Goal: Task Accomplishment & Management: Use online tool/utility

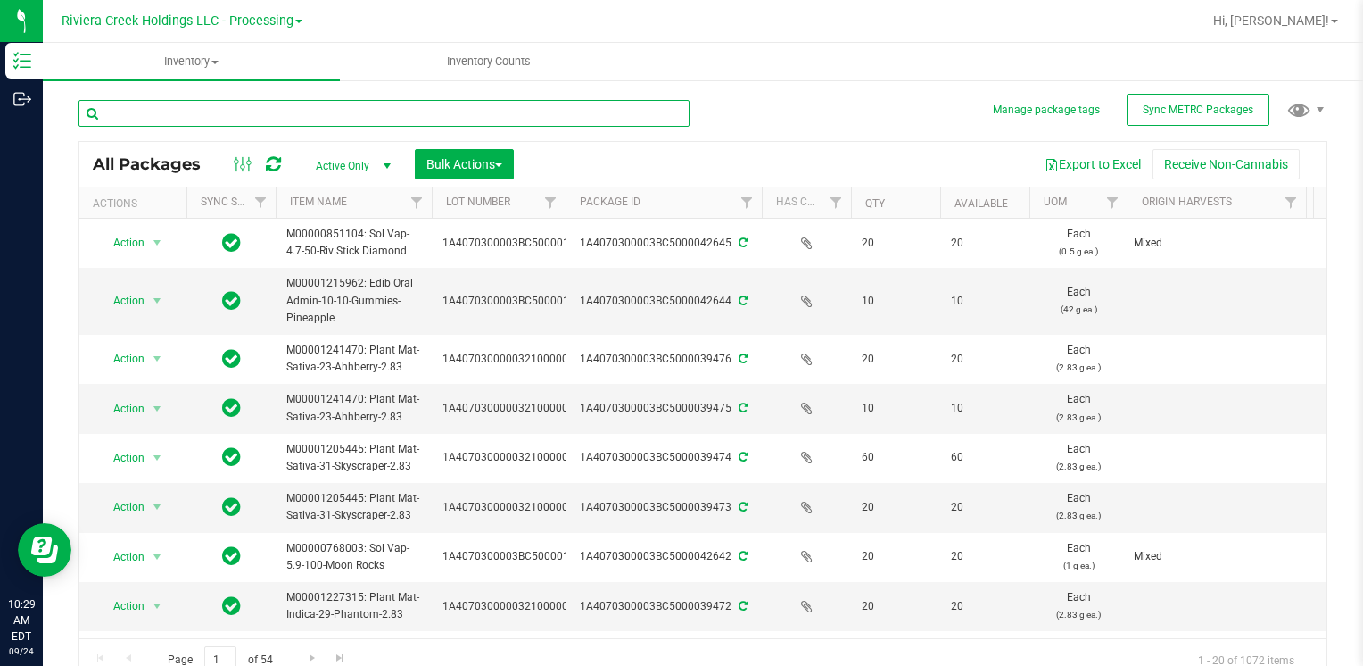
click at [164, 102] on input "text" at bounding box center [384, 113] width 611 height 27
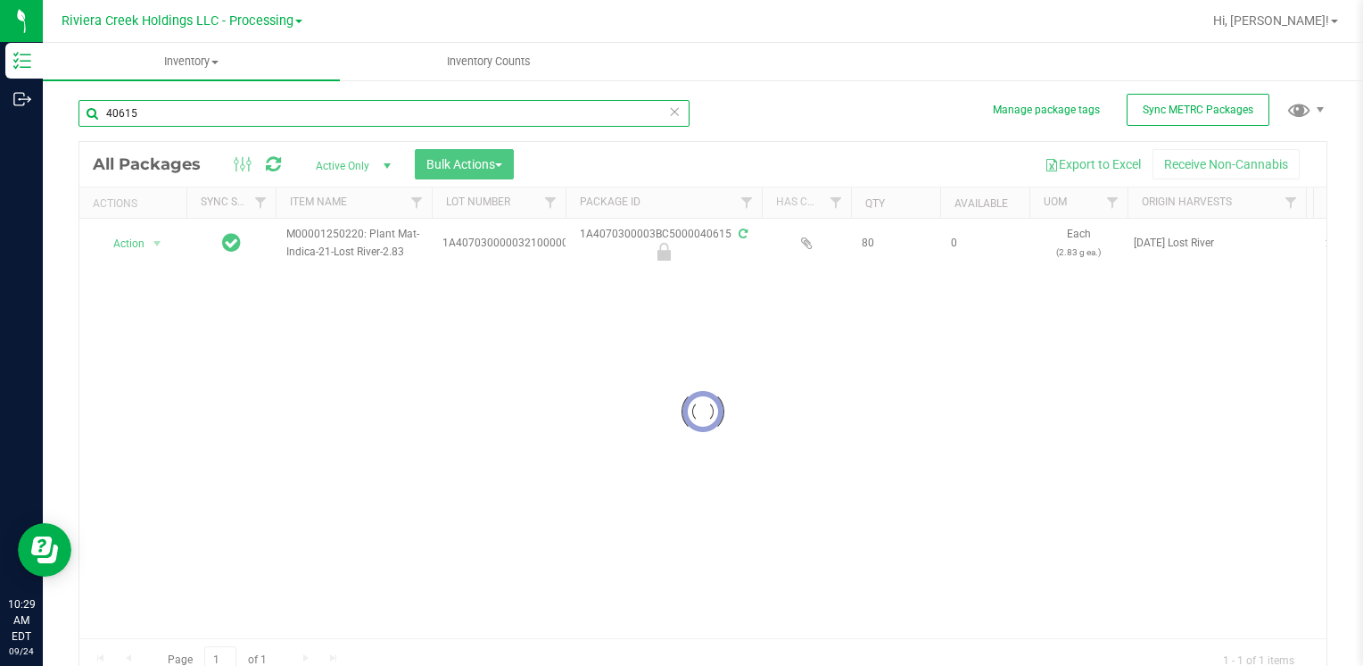
type input "40615"
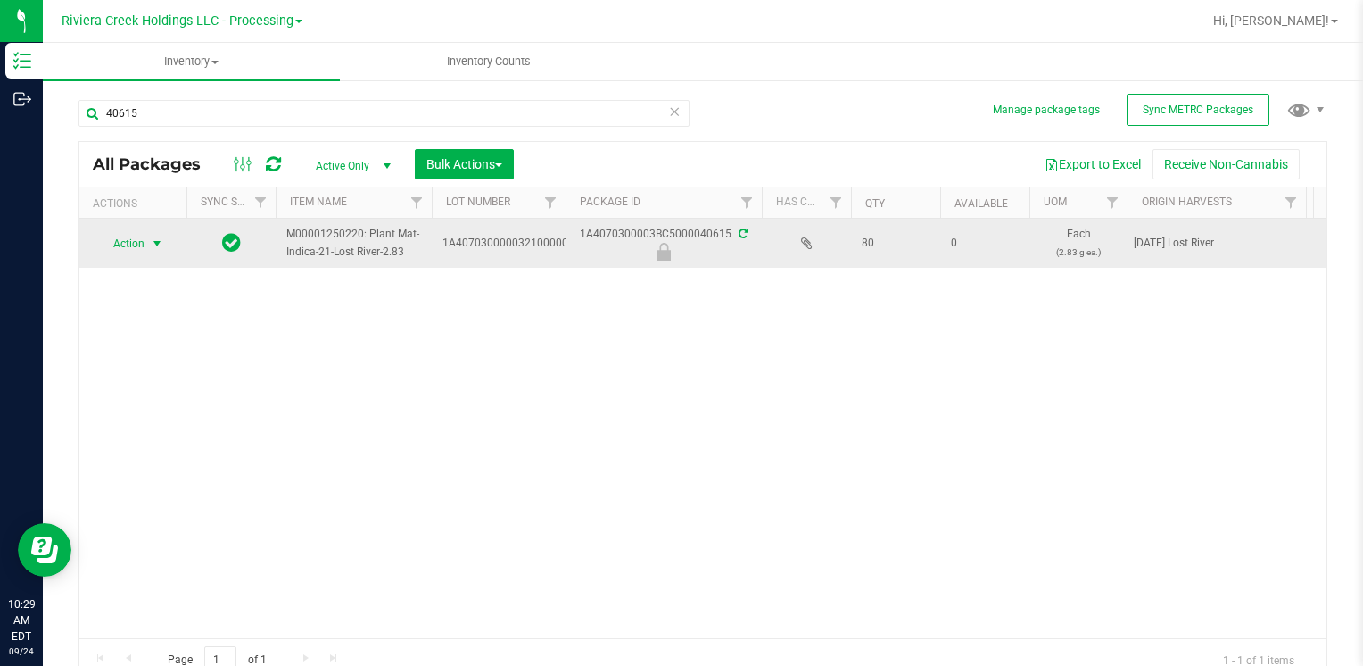
click at [151, 244] on span "select" at bounding box center [157, 243] width 14 height 14
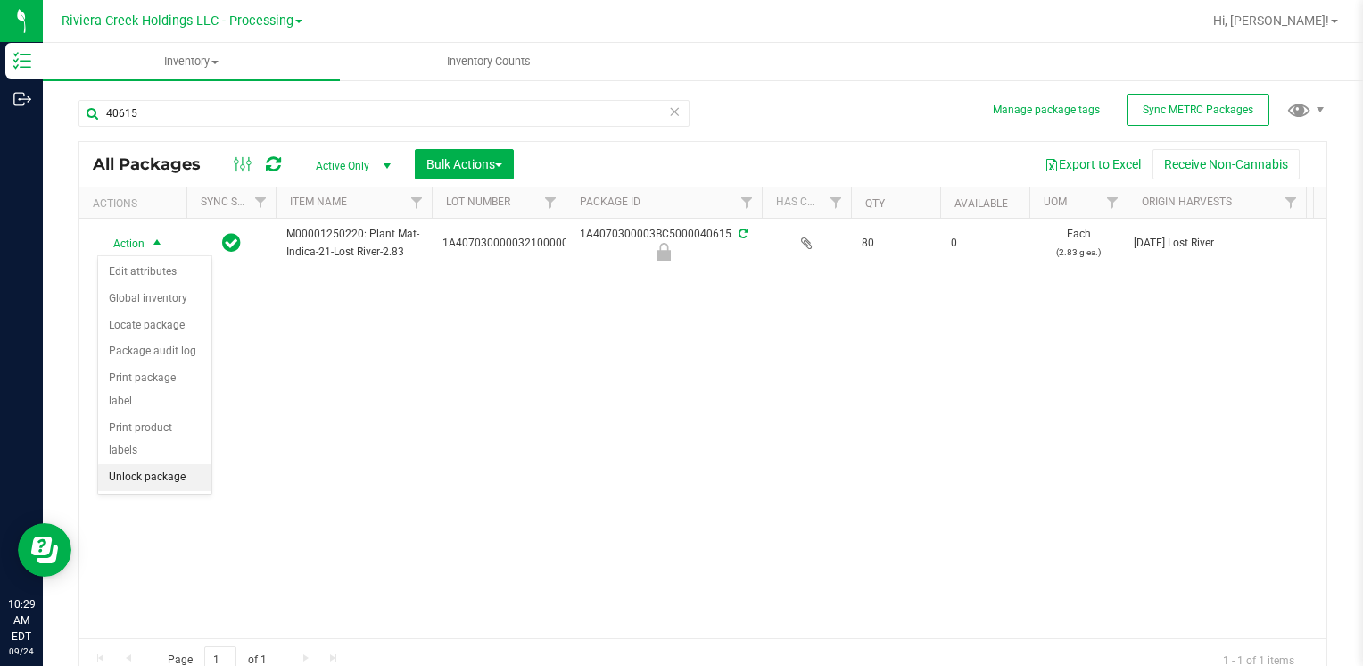
click at [166, 464] on li "Unlock package" at bounding box center [154, 477] width 113 height 27
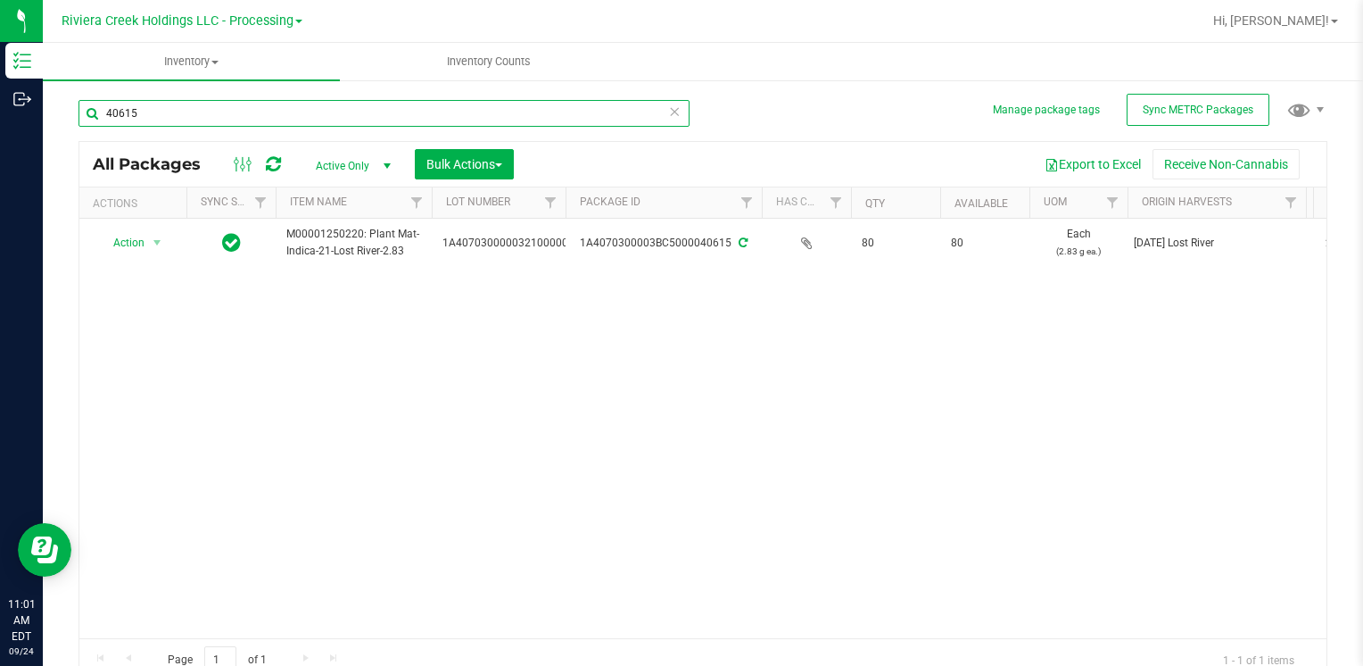
click at [239, 109] on input "40615" at bounding box center [384, 113] width 611 height 27
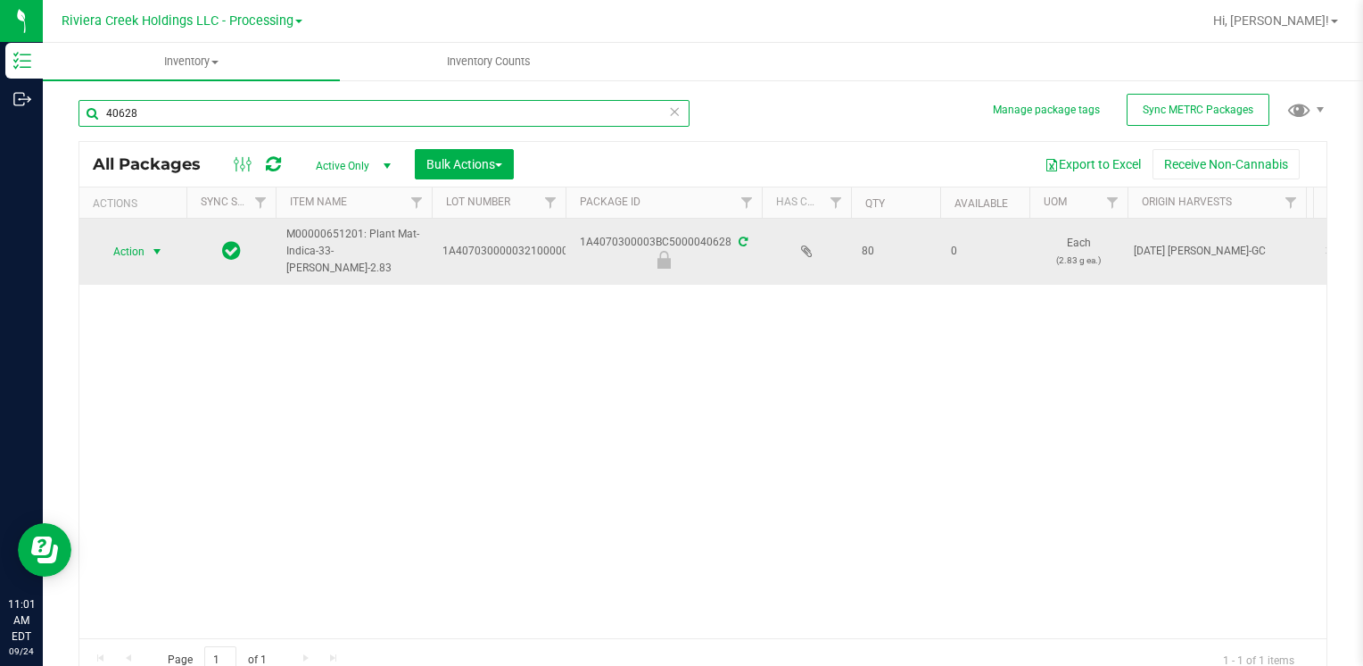
type input "40628"
click at [139, 255] on span "Action" at bounding box center [121, 251] width 48 height 25
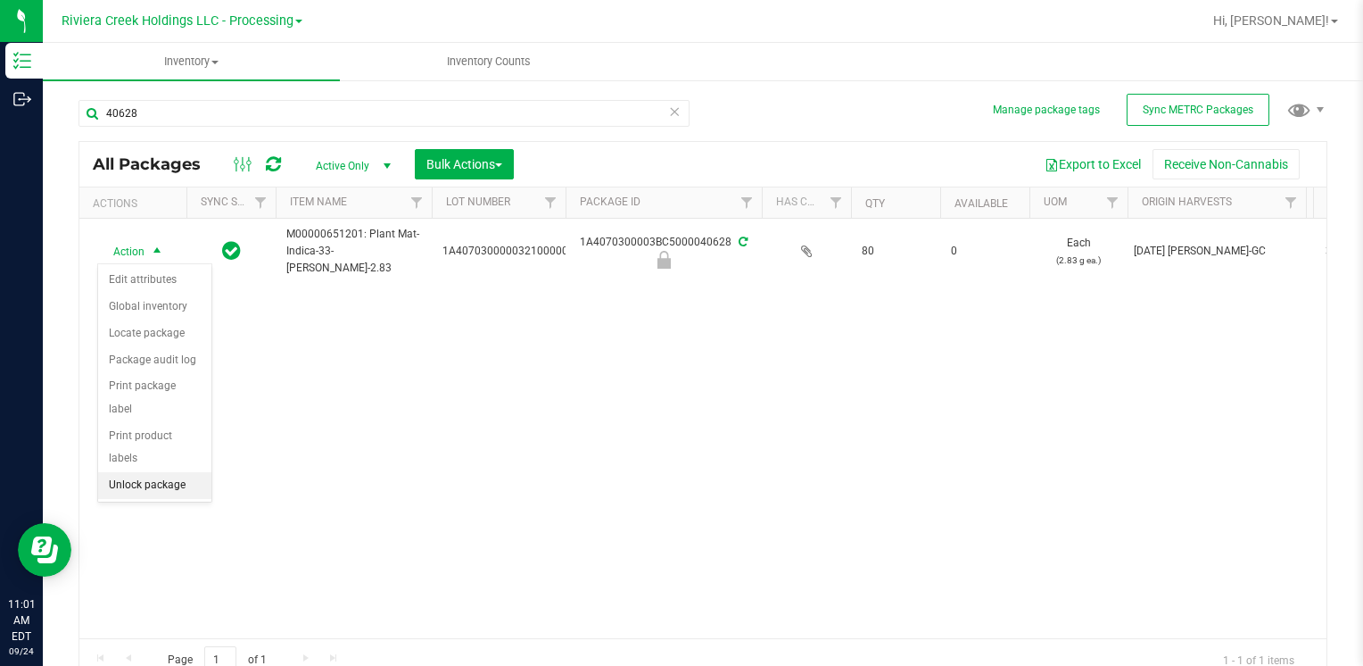
drag, startPoint x: 161, startPoint y: 474, endPoint x: 161, endPoint y: 463, distance: 10.7
click at [161, 473] on div "Action Edit attributes Global inventory Locate package Package audit log Print …" at bounding box center [154, 382] width 115 height 239
click at [161, 472] on li "Unlock package" at bounding box center [154, 485] width 113 height 27
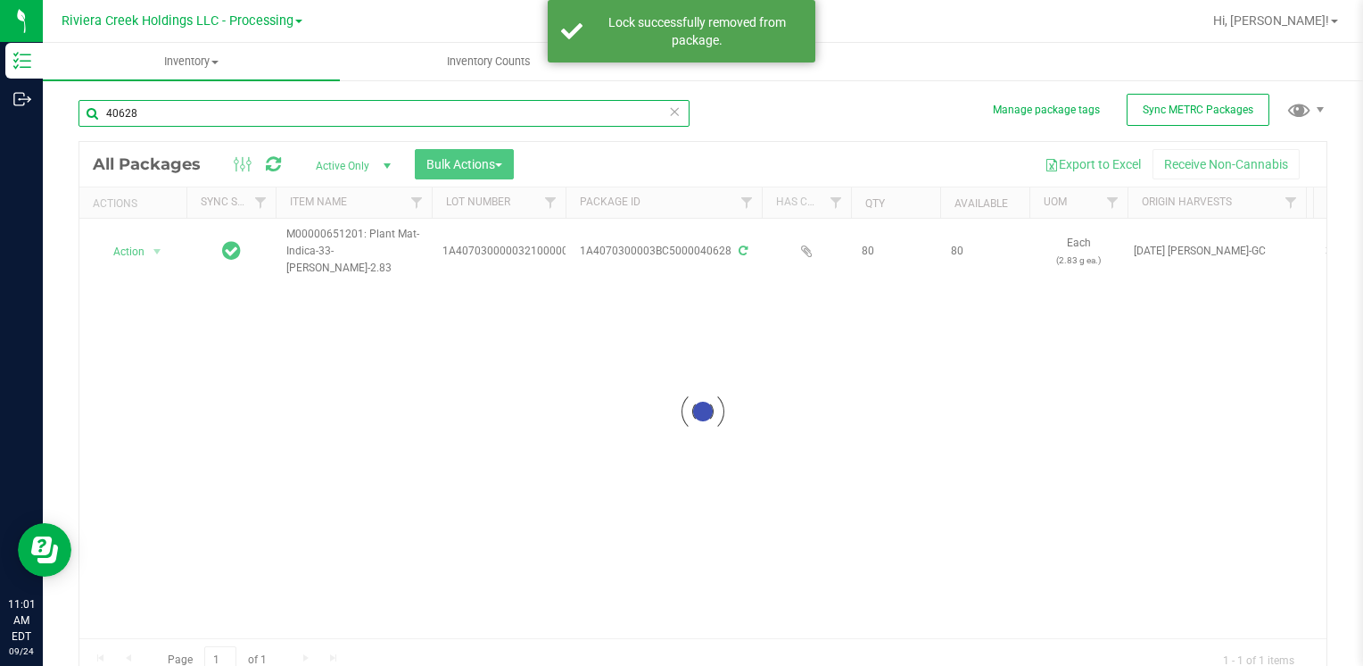
click at [169, 107] on input "40628" at bounding box center [384, 113] width 611 height 27
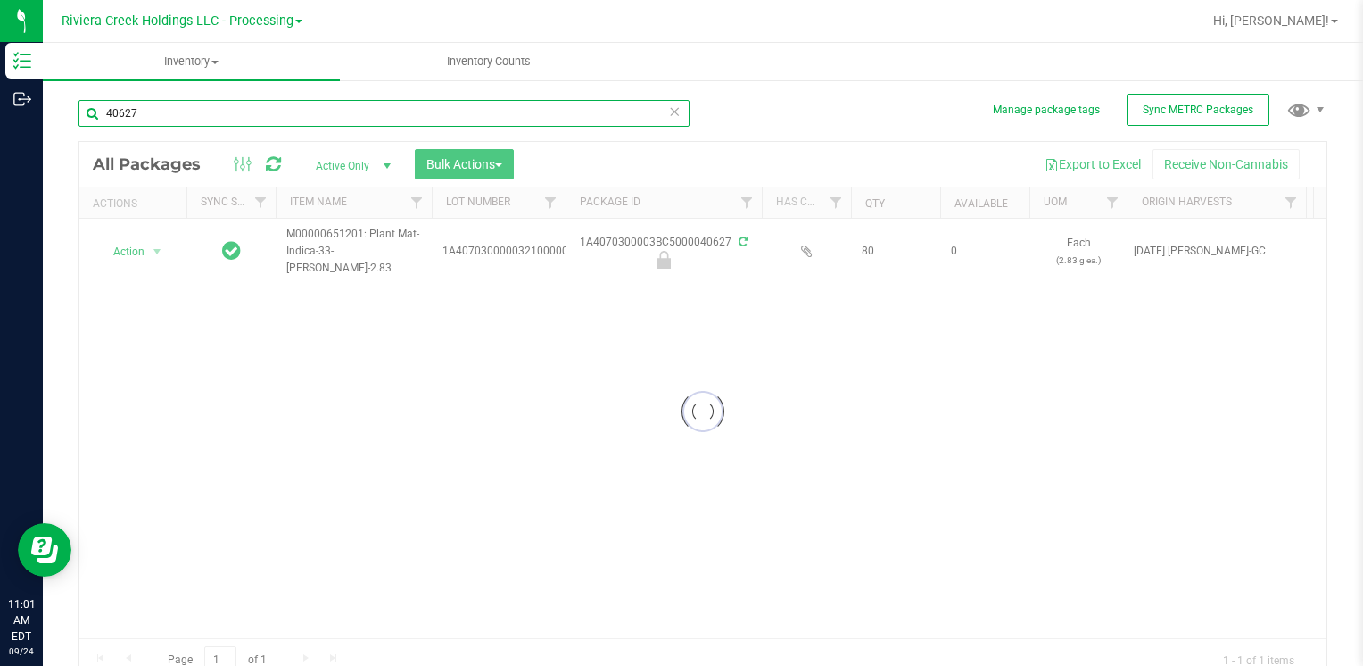
type input "40627"
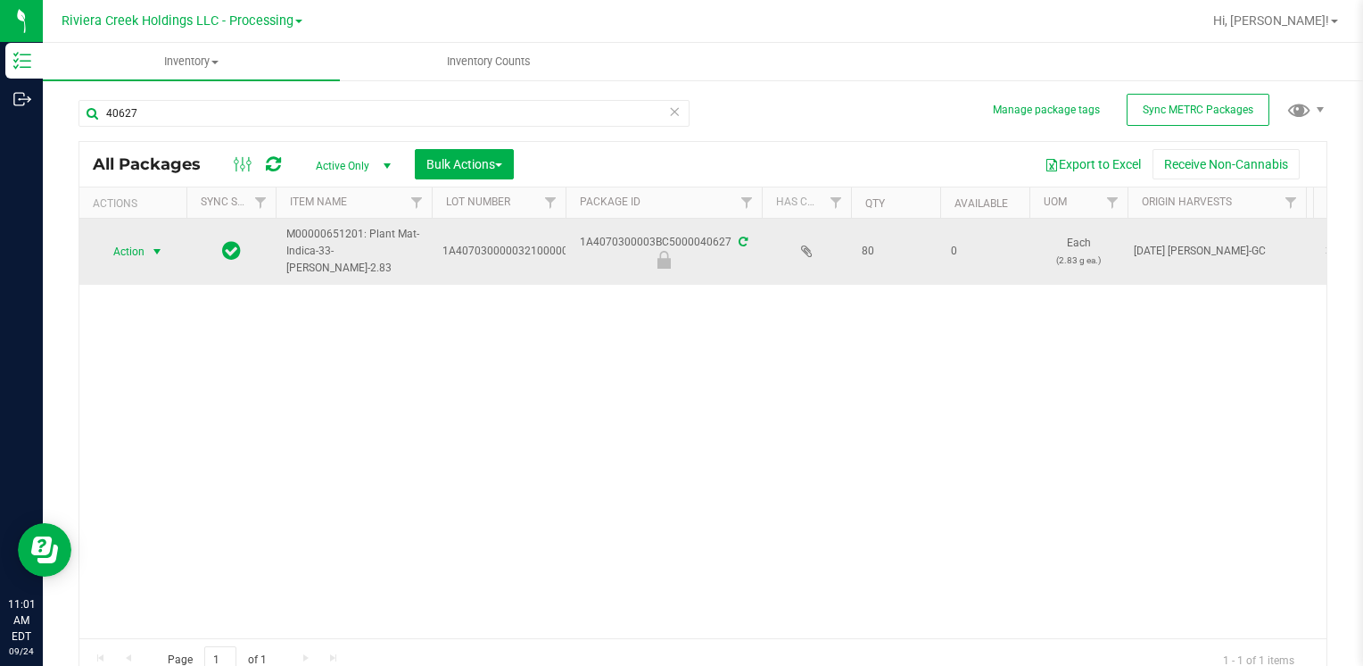
click at [154, 233] on td "Action Action Edit attributes Global inventory Locate package Package audit log…" at bounding box center [132, 252] width 107 height 66
click at [153, 244] on span "select" at bounding box center [157, 251] width 14 height 14
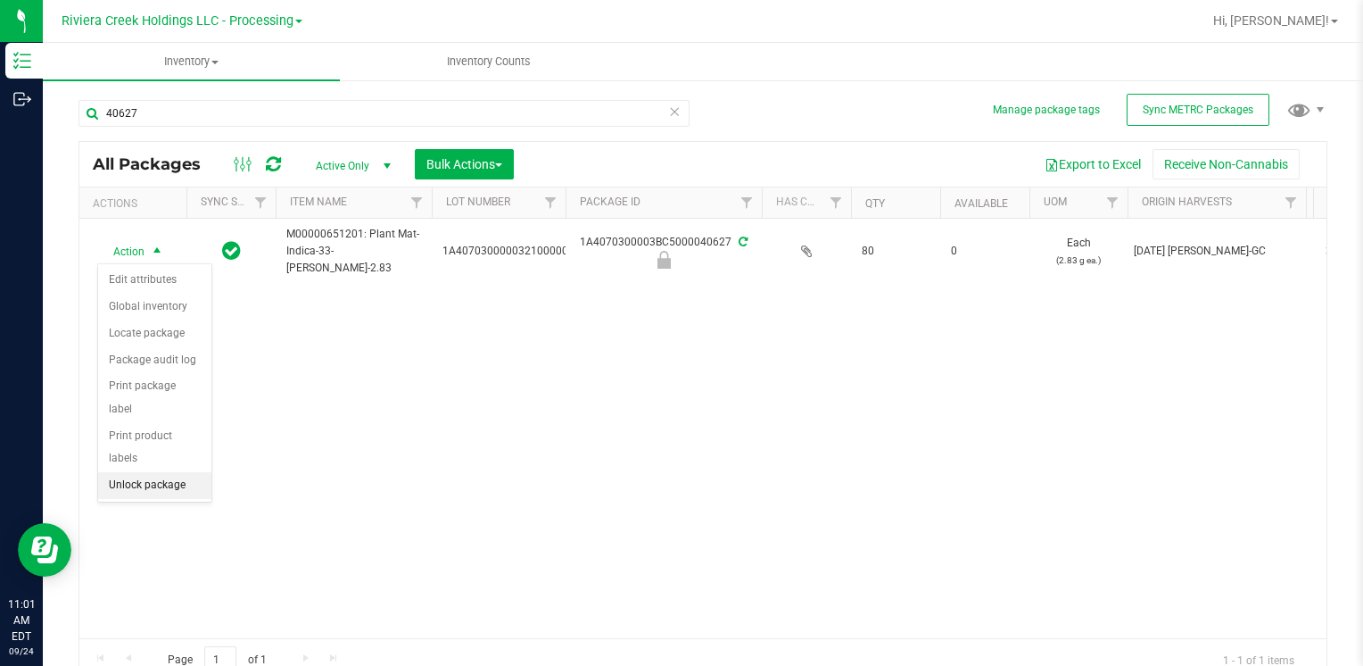
click at [186, 472] on li "Unlock package" at bounding box center [154, 485] width 113 height 27
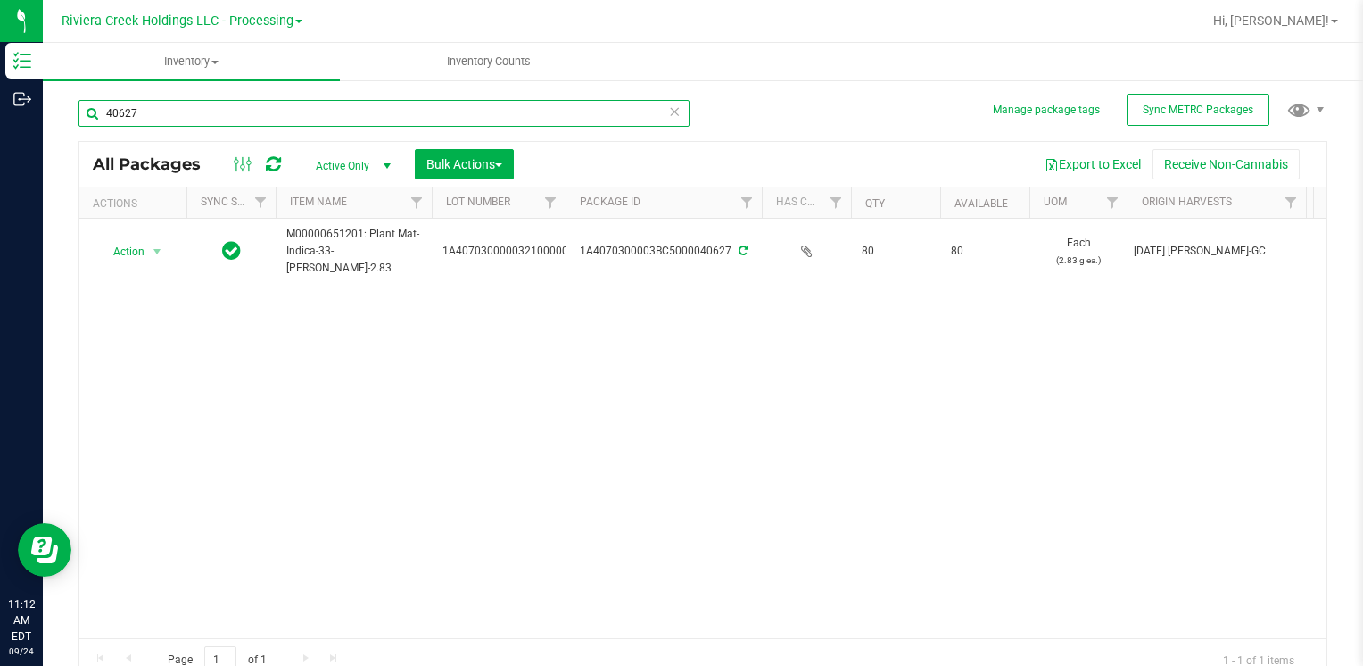
click at [221, 116] on input "40627" at bounding box center [384, 113] width 611 height 27
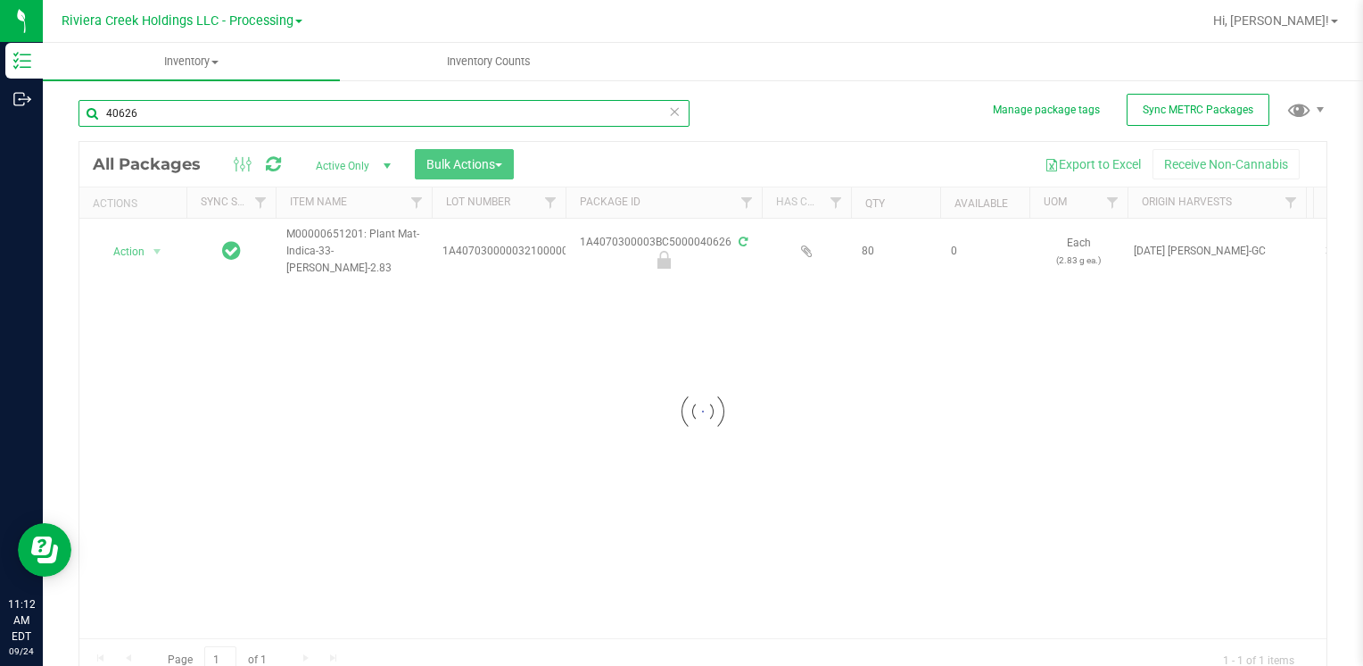
type input "40626"
click at [150, 247] on div at bounding box center [702, 411] width 1247 height 539
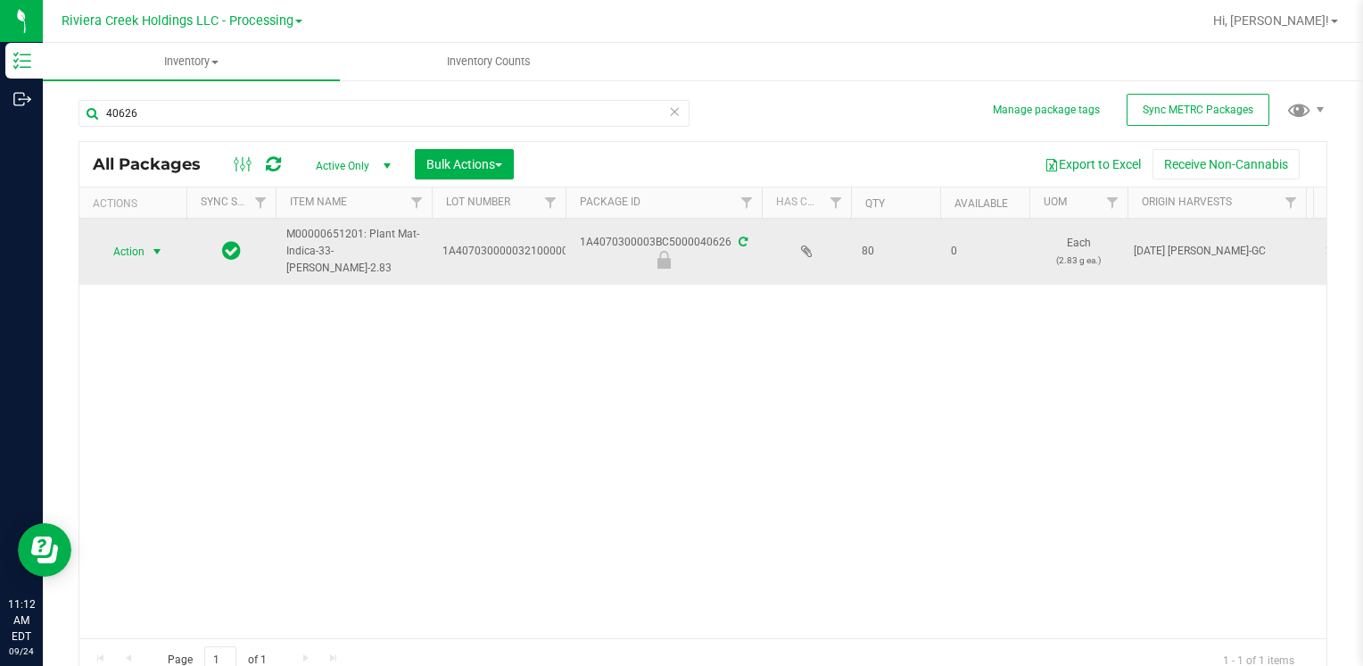
click at [157, 248] on span "select" at bounding box center [157, 251] width 14 height 14
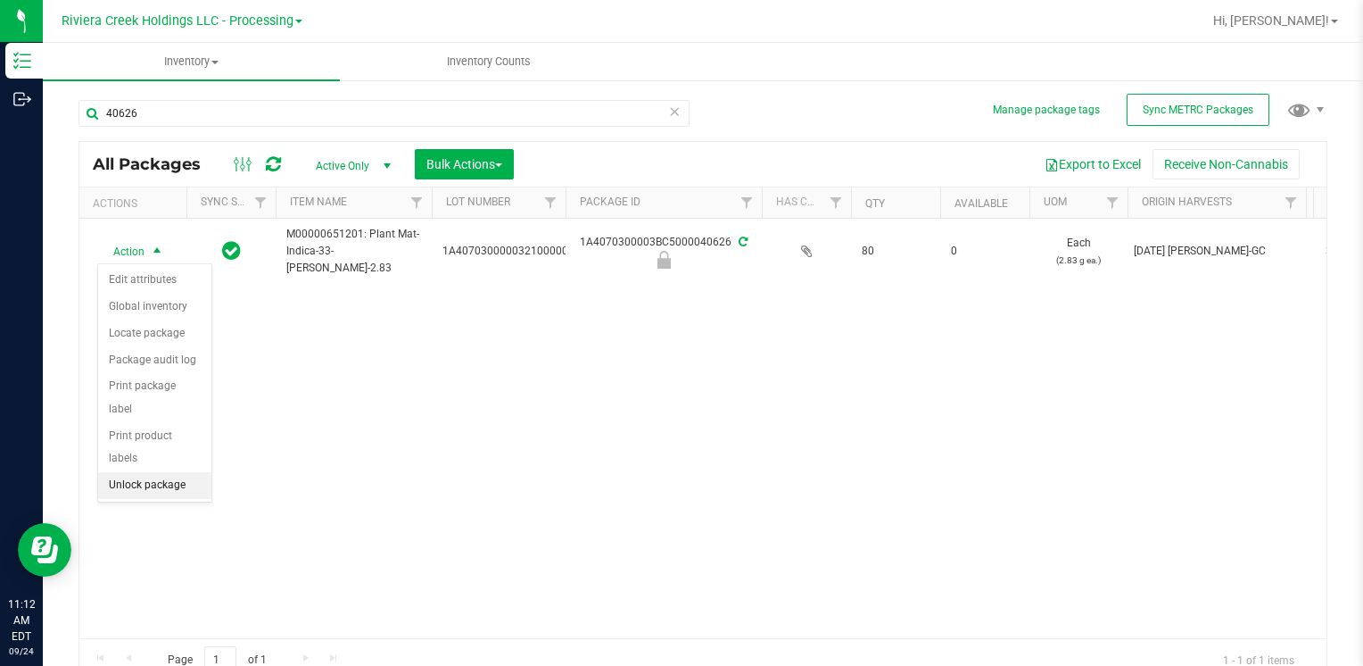
click at [170, 472] on li "Unlock package" at bounding box center [154, 485] width 113 height 27
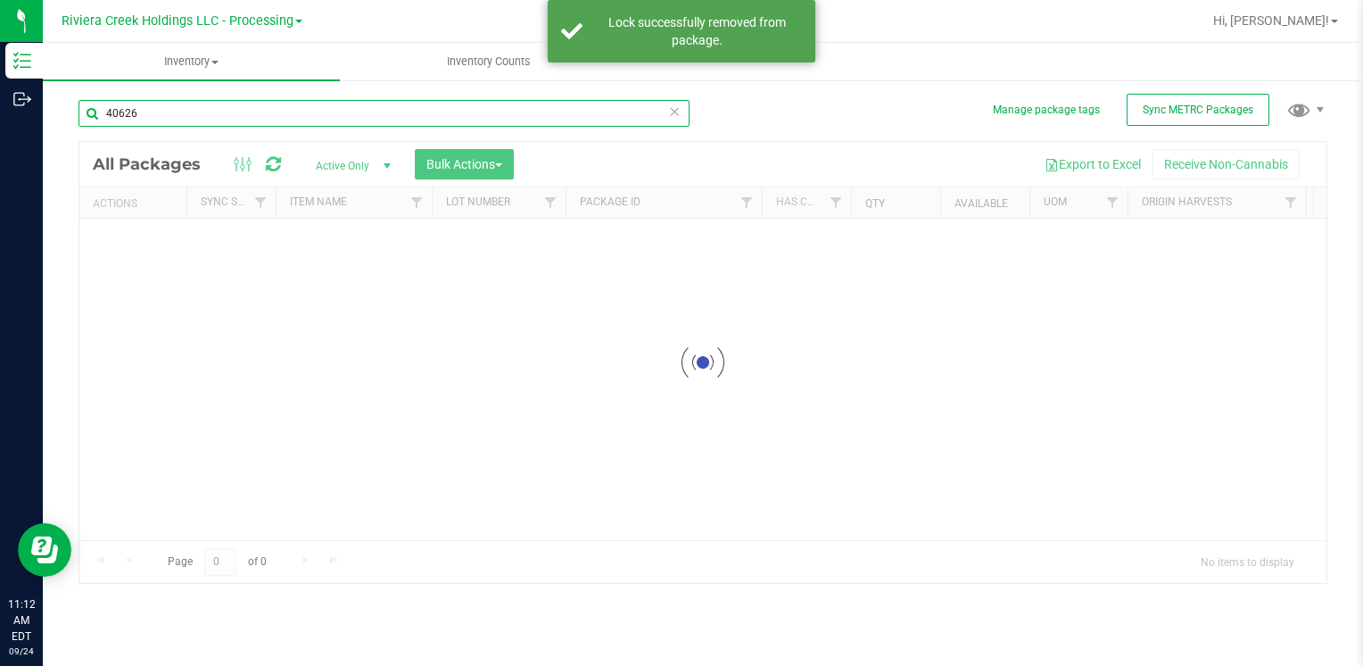
click at [157, 112] on div "Inventory All packages All inventory Waste log Create inventory Inventory Count…" at bounding box center [703, 354] width 1321 height 623
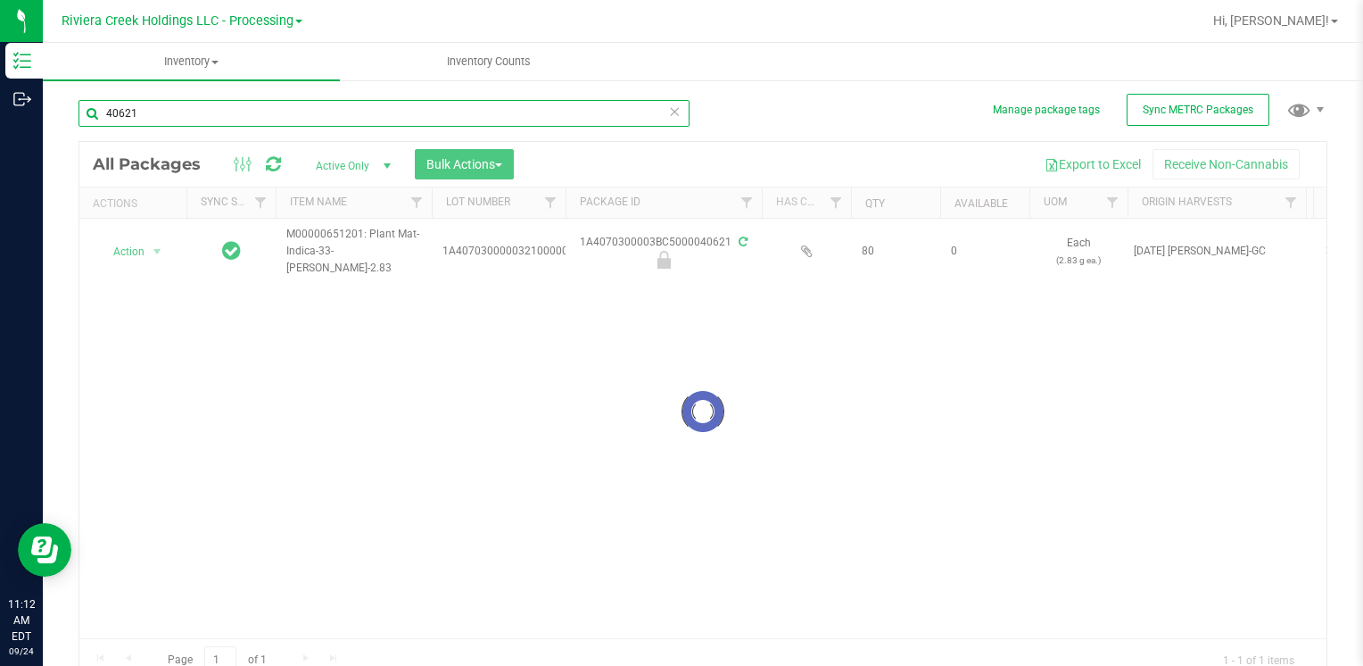
type input "40621"
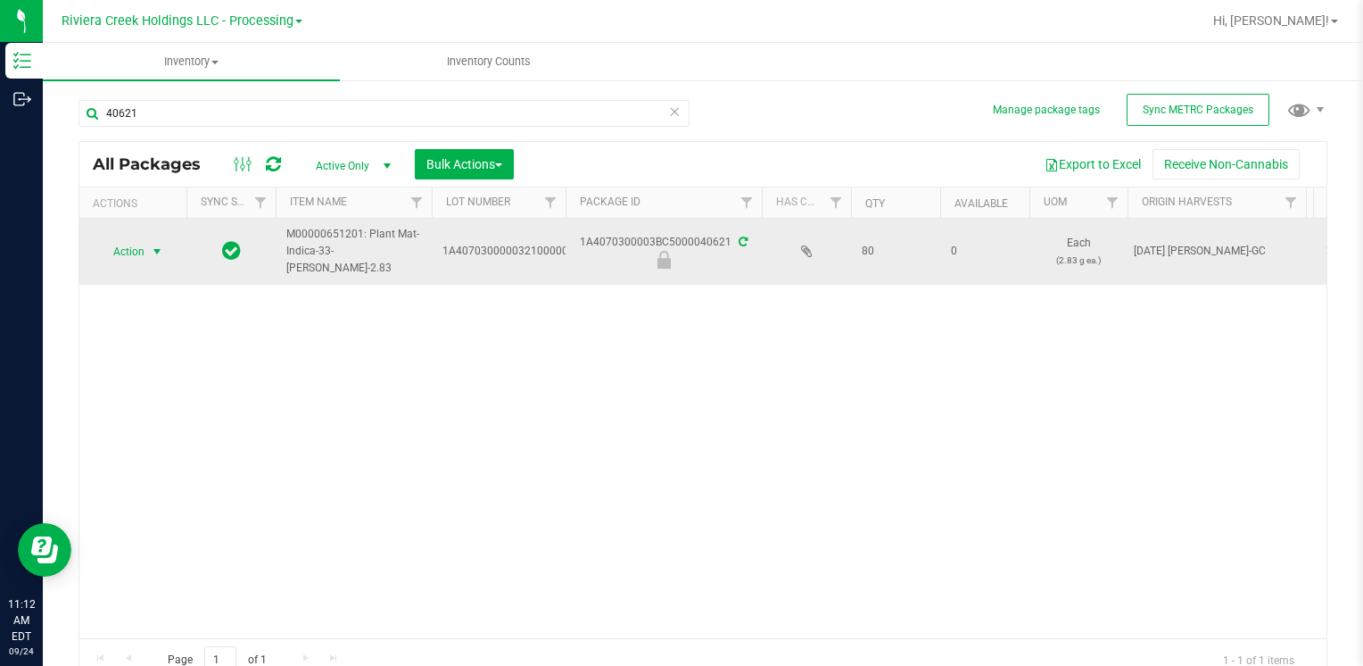
click at [136, 244] on span "Action" at bounding box center [121, 251] width 48 height 25
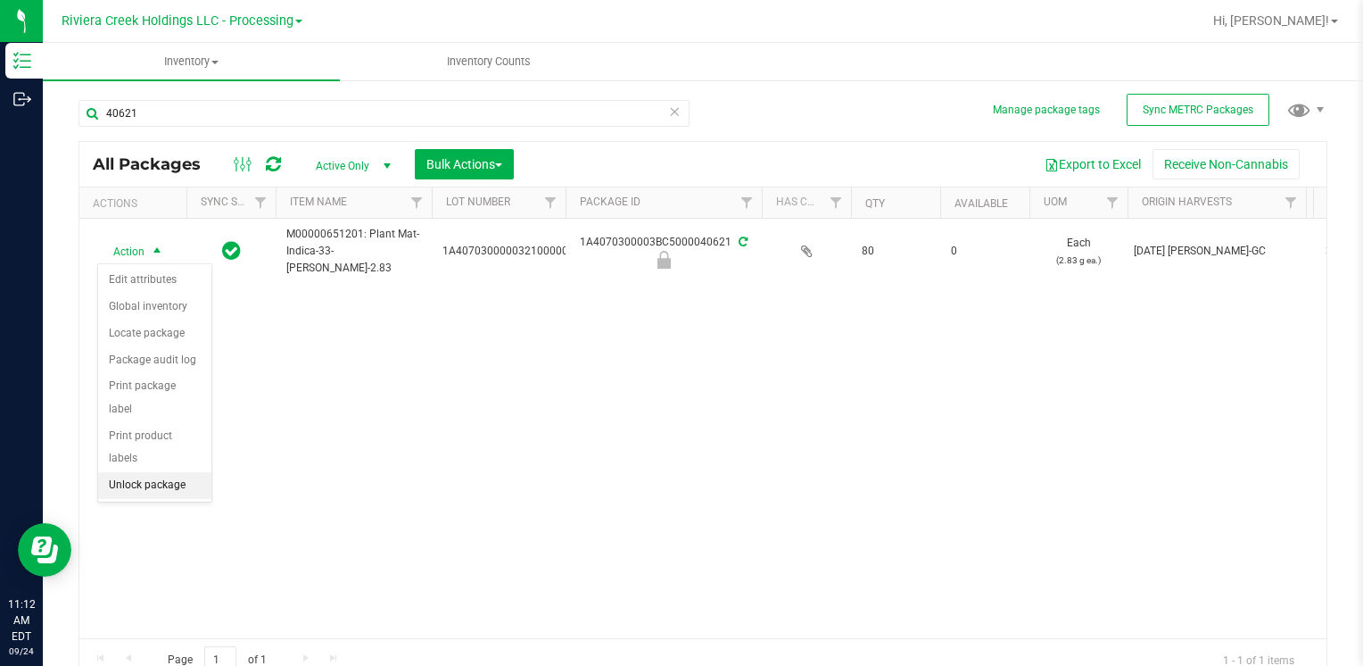
click at [146, 472] on li "Unlock package" at bounding box center [154, 485] width 113 height 27
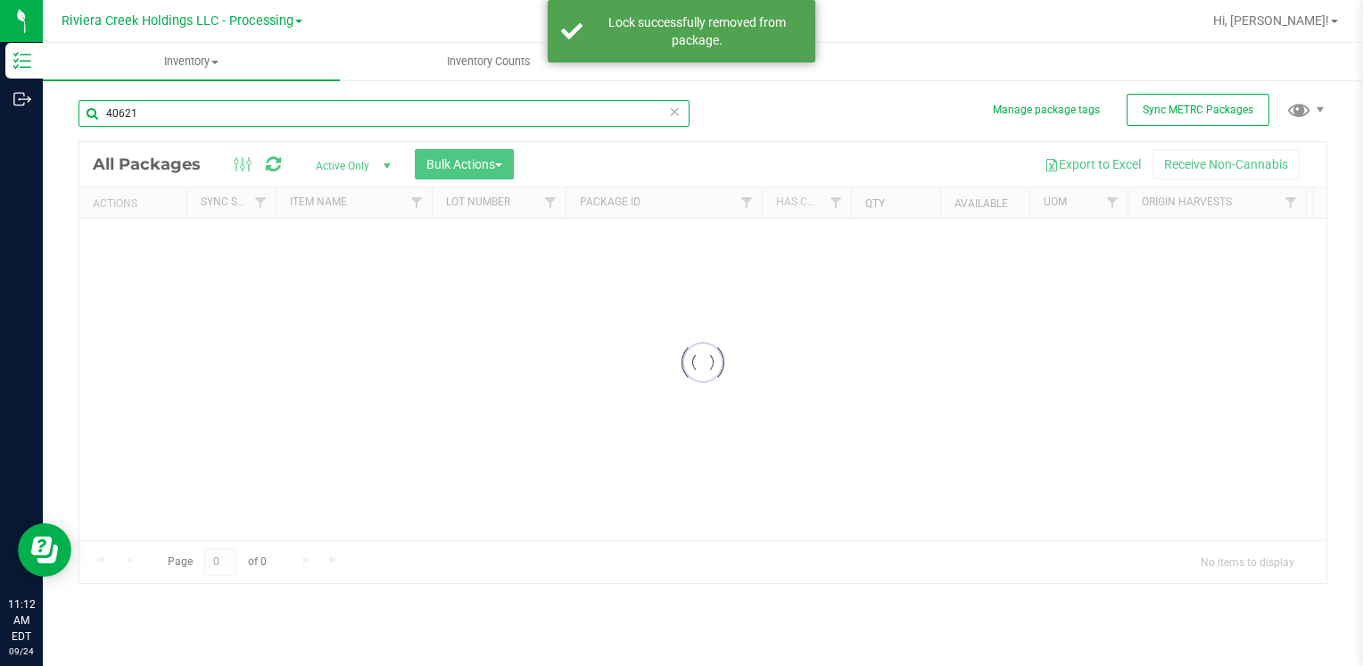
click at [178, 112] on div "Inventory All packages All inventory Waste log Create inventory Inventory Count…" at bounding box center [703, 354] width 1321 height 623
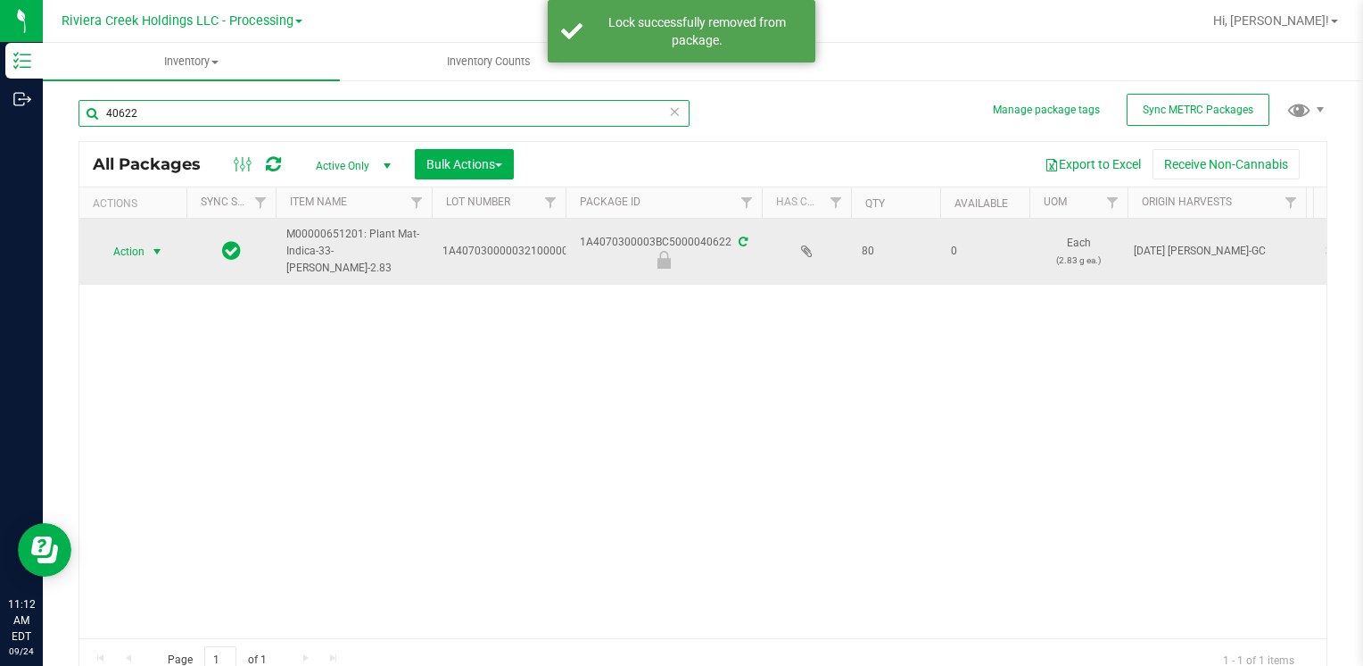
type input "40622"
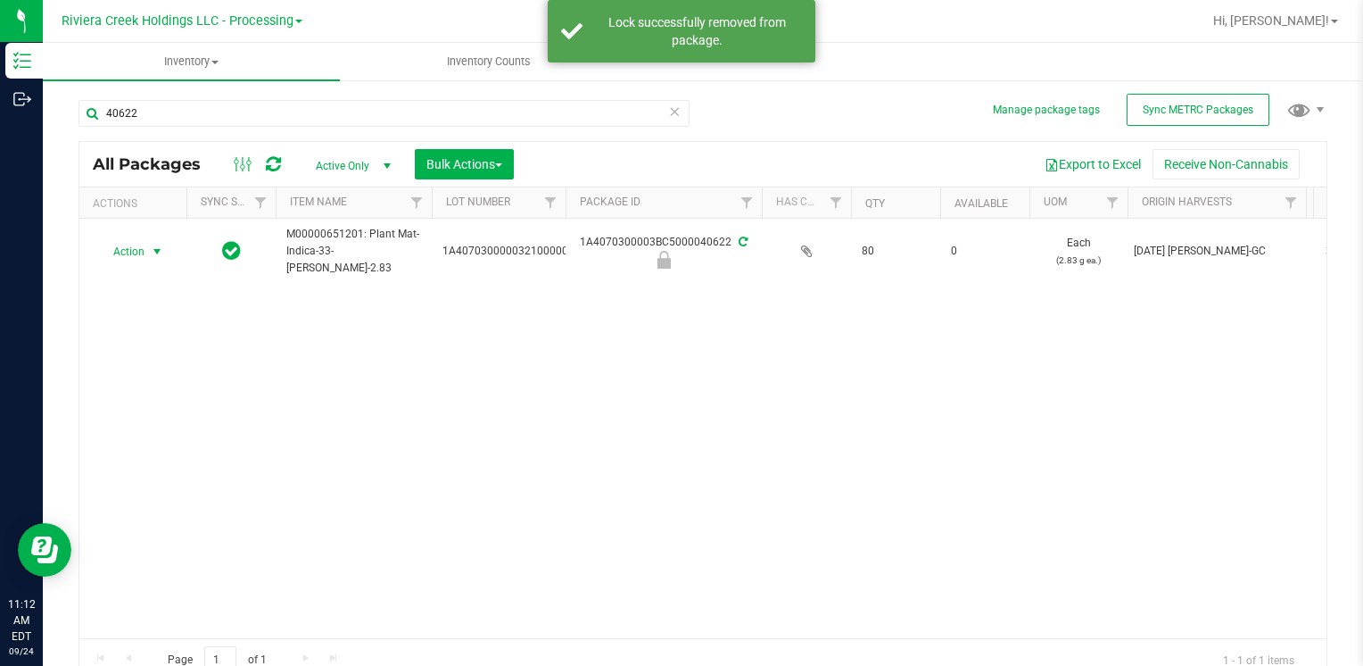
drag, startPoint x: 123, startPoint y: 261, endPoint x: 128, endPoint y: 348, distance: 87.6
click at [127, 252] on span "Action" at bounding box center [121, 251] width 48 height 25
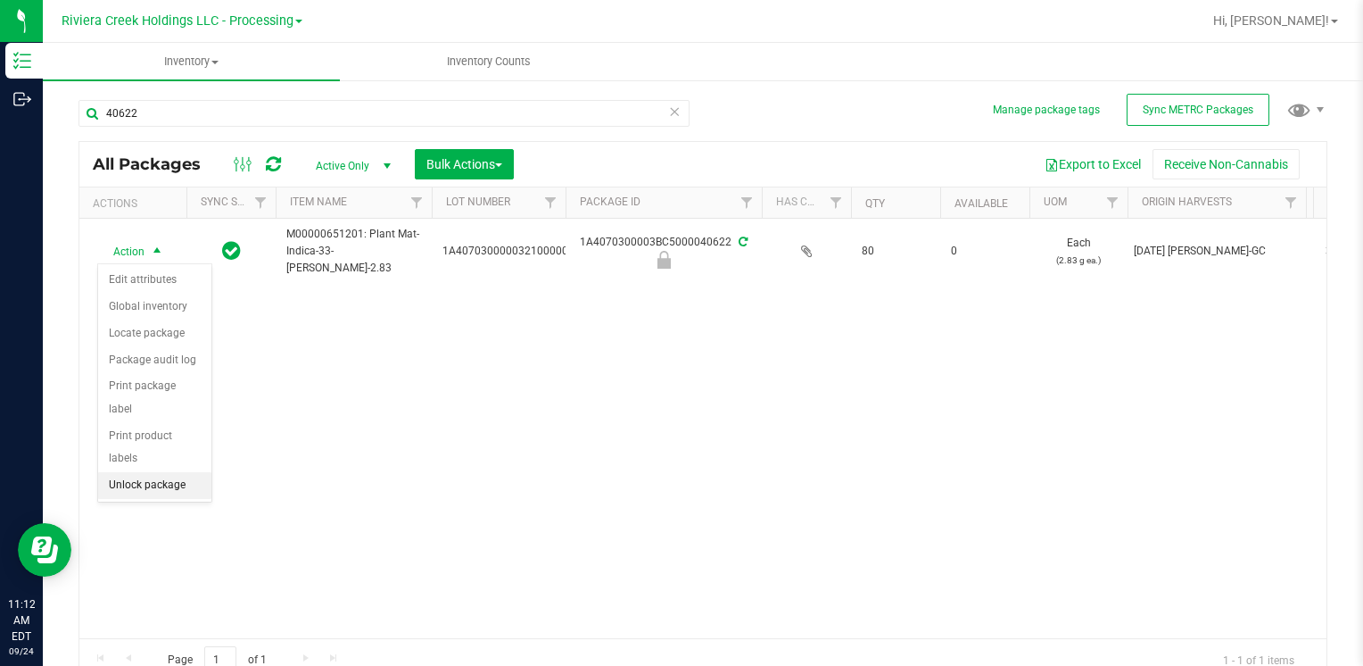
click at [143, 472] on li "Unlock package" at bounding box center [154, 485] width 113 height 27
